Goal: Information Seeking & Learning: Check status

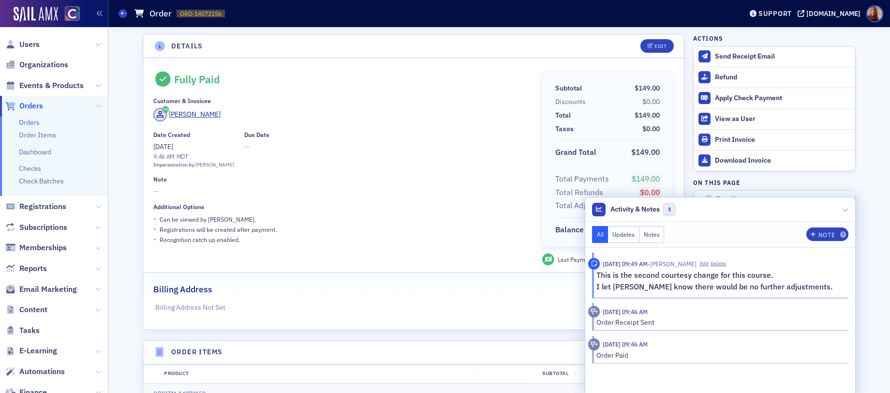
click at [27, 124] on link "Orders" at bounding box center [29, 122] width 21 height 9
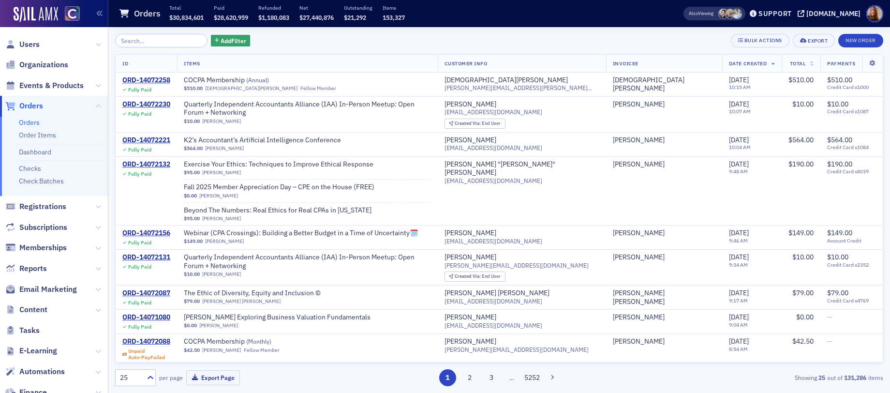
click at [158, 43] on input "search" at bounding box center [161, 41] width 92 height 14
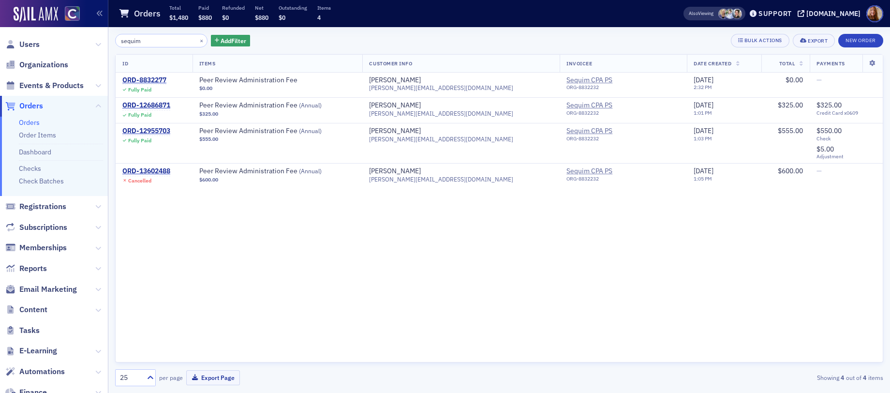
click at [757, 247] on div "ID Items Customer Info Invoicee Date Created Total Payments ORD-8832277 Fully P…" at bounding box center [499, 208] width 768 height 308
click at [132, 42] on input "sequim" at bounding box center [161, 41] width 92 height 14
type input "woodinvil"
click at [152, 129] on div "ORD-12955725" at bounding box center [146, 131] width 48 height 9
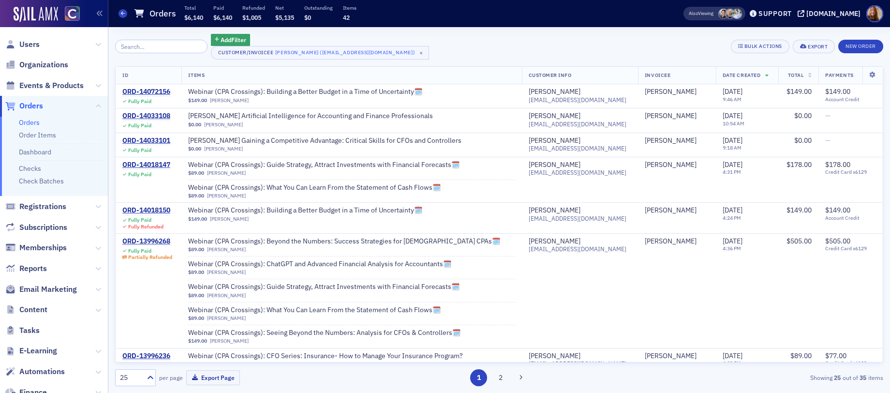
click at [37, 122] on link "Orders" at bounding box center [29, 122] width 21 height 9
click at [141, 40] on input "search" at bounding box center [161, 47] width 92 height 14
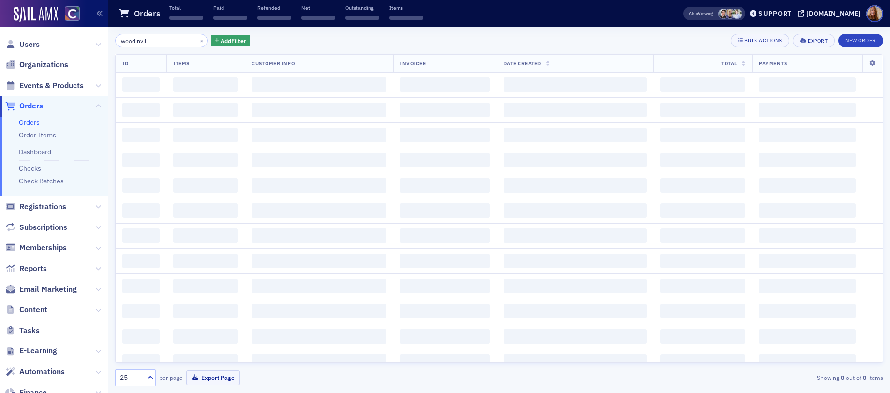
click at [140, 42] on input "woodinvil" at bounding box center [161, 41] width 92 height 14
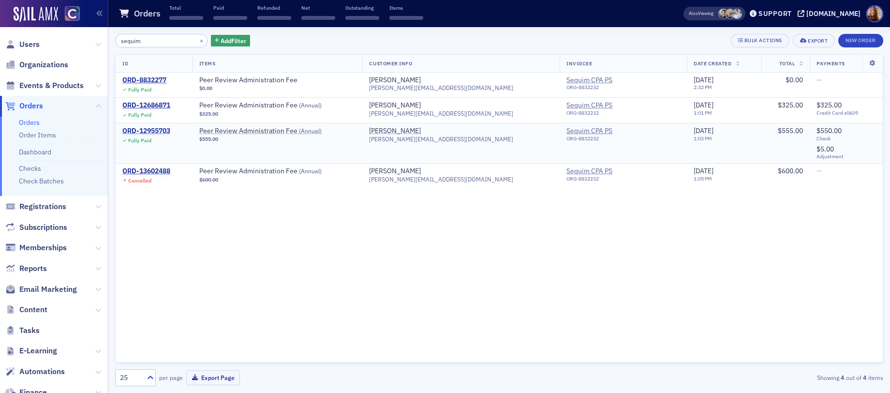
type input "sequim"
click at [147, 131] on div "ORD-12955703" at bounding box center [146, 131] width 48 height 9
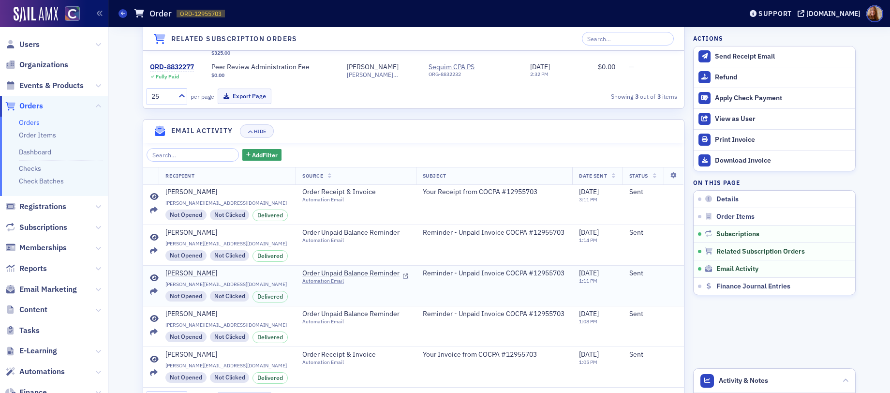
scroll to position [927, 0]
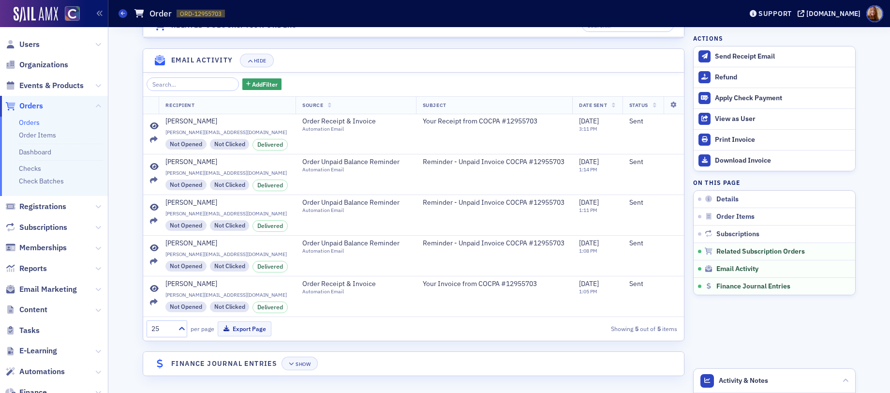
click at [382, 358] on header "Finance Journal Entries Show" at bounding box center [413, 363] width 540 height 24
click at [306, 365] on div "Show" at bounding box center [302, 363] width 15 height 5
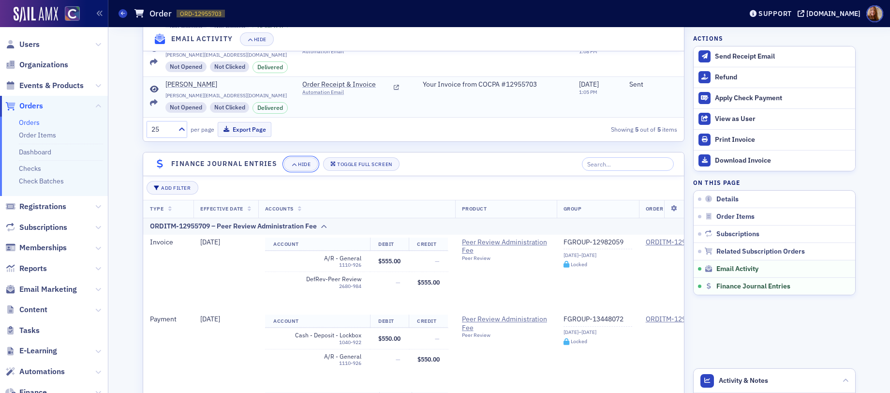
scroll to position [2, 0]
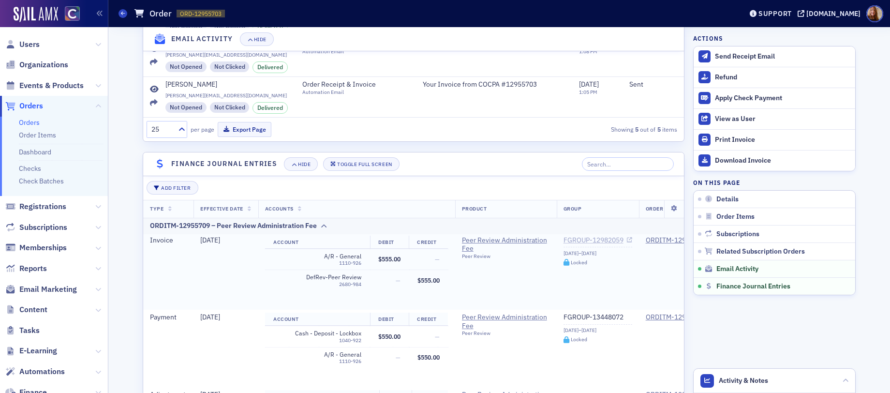
click at [594, 243] on link "FGROUP-12982059" at bounding box center [597, 240] width 69 height 9
